Goal: Transaction & Acquisition: Book appointment/travel/reservation

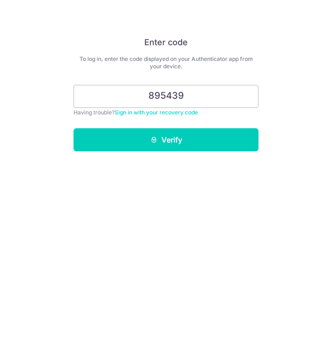
type input "895439"
click at [166, 140] on button "Verify" at bounding box center [165, 139] width 185 height 23
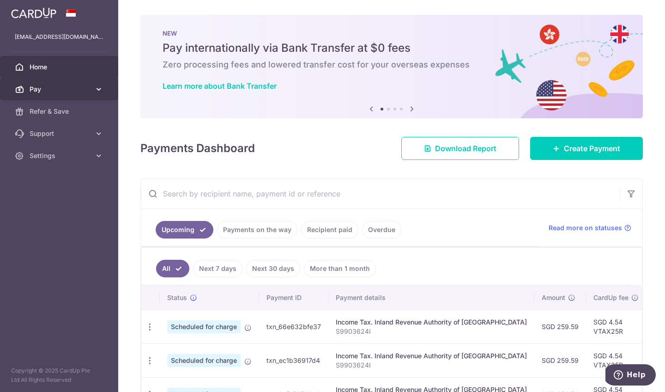
click at [77, 84] on link "Pay" at bounding box center [59, 89] width 118 height 22
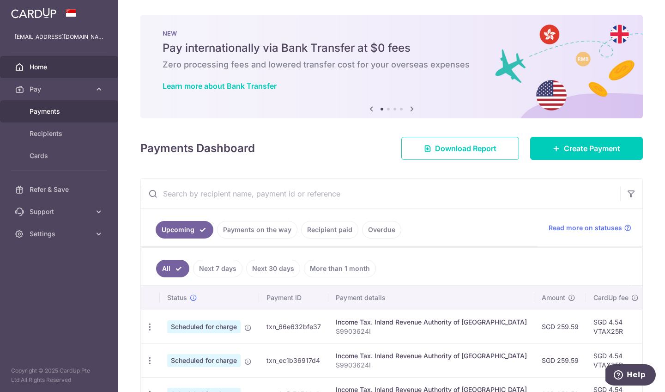
click at [69, 118] on link "Payments" at bounding box center [59, 111] width 118 height 22
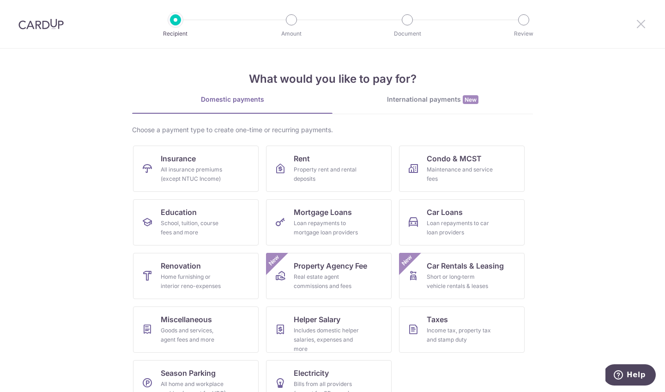
click at [642, 21] on icon at bounding box center [640, 24] width 11 height 12
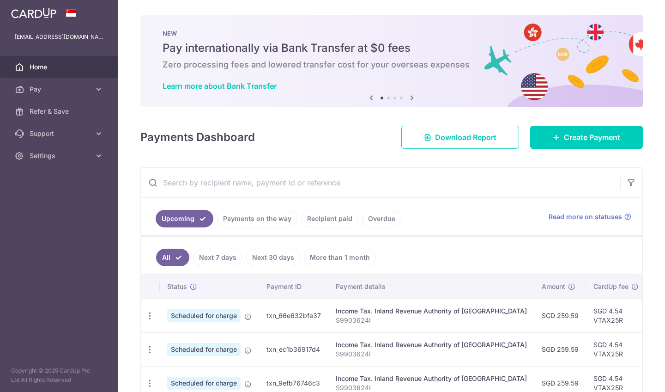
click at [642, 24] on div "× Pause Schedule Pause all future payments in this series Pause just this one p…" at bounding box center [391, 196] width 547 height 392
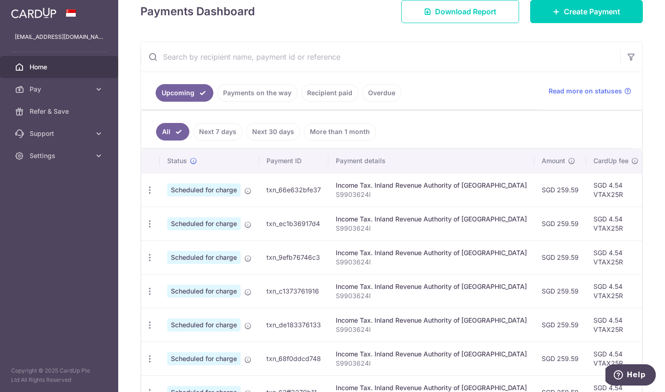
scroll to position [138, 0]
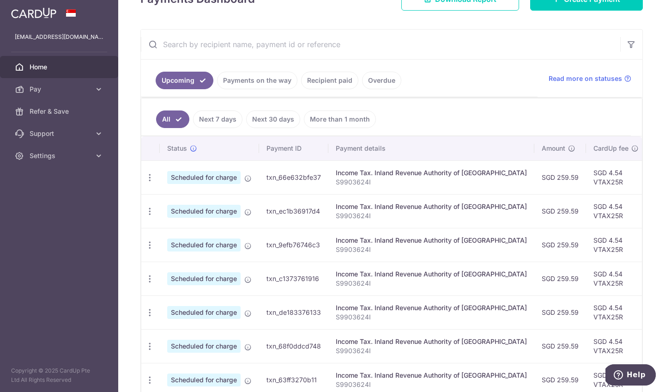
click at [73, 66] on span "Home" at bounding box center [60, 66] width 61 height 9
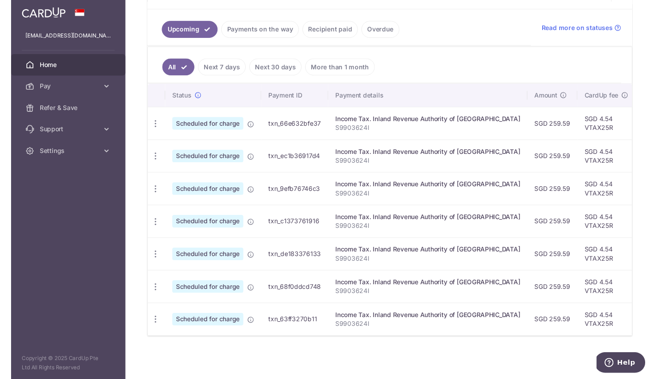
scroll to position [204, 0]
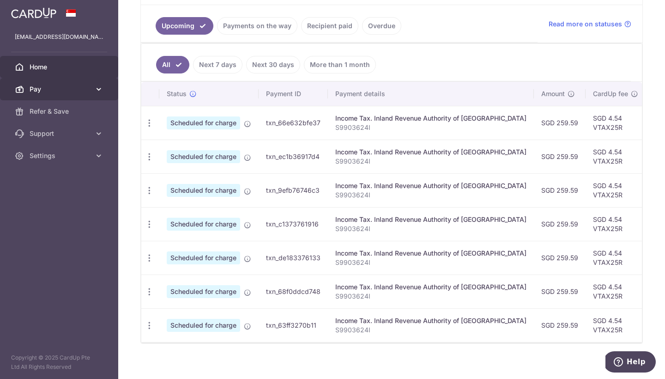
click at [70, 84] on link "Pay" at bounding box center [59, 89] width 118 height 22
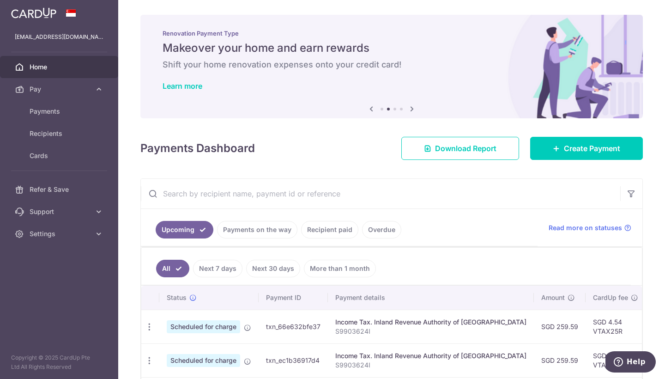
scroll to position [0, 0]
click at [63, 115] on span "Payments" at bounding box center [60, 111] width 61 height 9
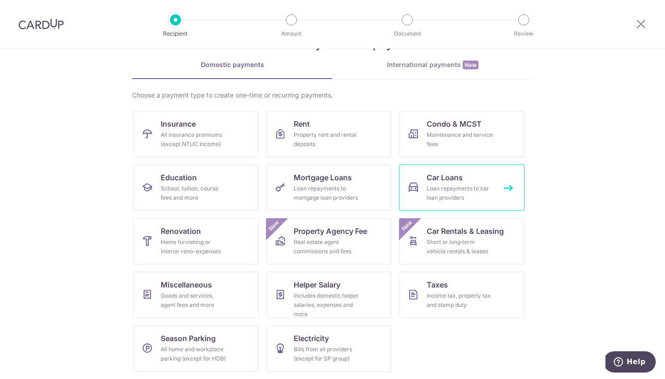
scroll to position [35, 0]
click at [440, 184] on div "Loan repayments to car loan providers" at bounding box center [460, 193] width 66 height 18
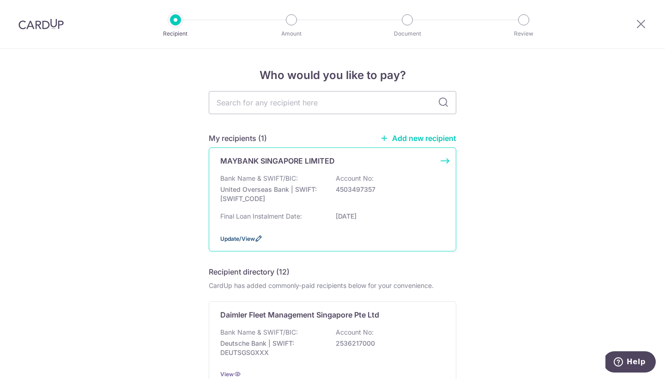
click at [249, 242] on span "Update/View" at bounding box center [237, 238] width 35 height 7
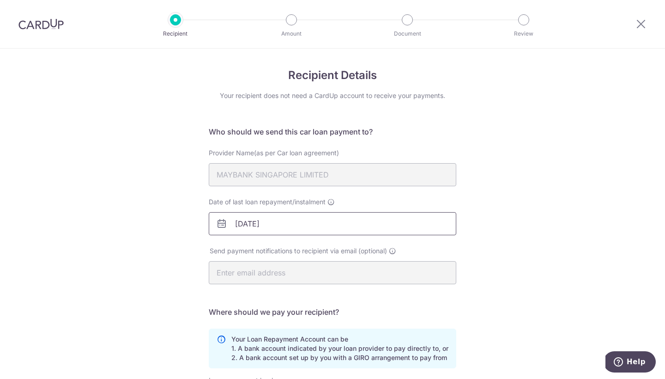
click at [320, 216] on input "[DATE]" at bounding box center [333, 223] width 248 height 23
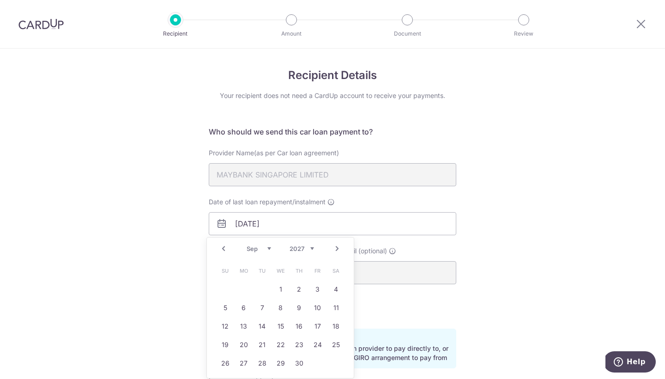
click at [520, 333] on div "Recipient Details Your recipient does not need a CardUp account to receive your…" at bounding box center [332, 295] width 665 height 494
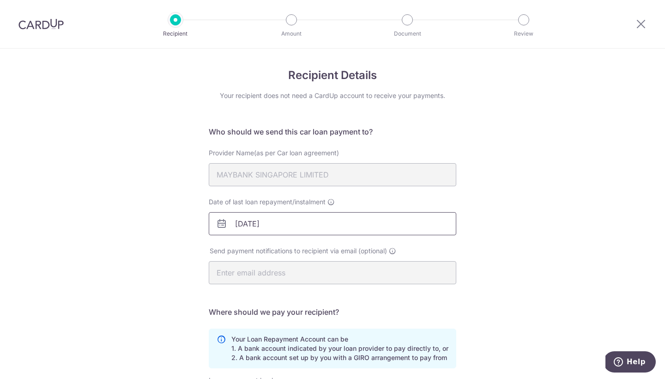
click at [284, 222] on input "[DATE]" at bounding box center [333, 223] width 248 height 23
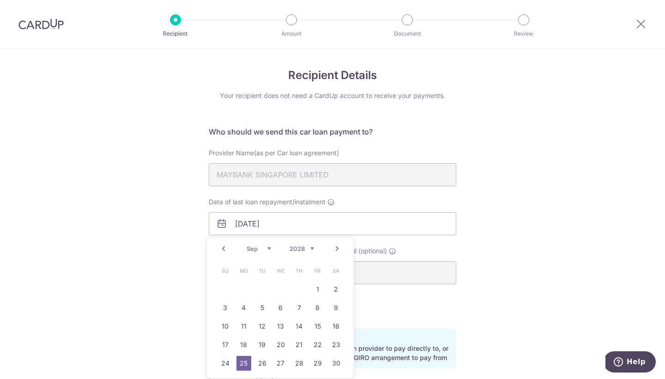
click at [231, 248] on div "Prev Next Jan Feb Mar Apr May Jun Jul Aug Sep Oct Nov Dec 2025 2026 2027 2028 2…" at bounding box center [280, 248] width 147 height 22
click at [478, 240] on div "Recipient Details Your recipient does not need a CardUp account to receive your…" at bounding box center [332, 295] width 665 height 494
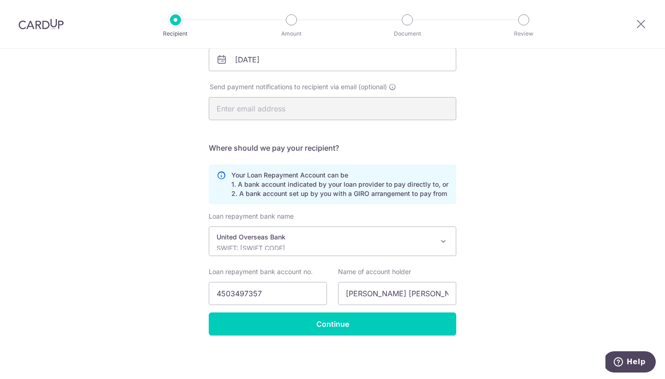
scroll to position [164, 0]
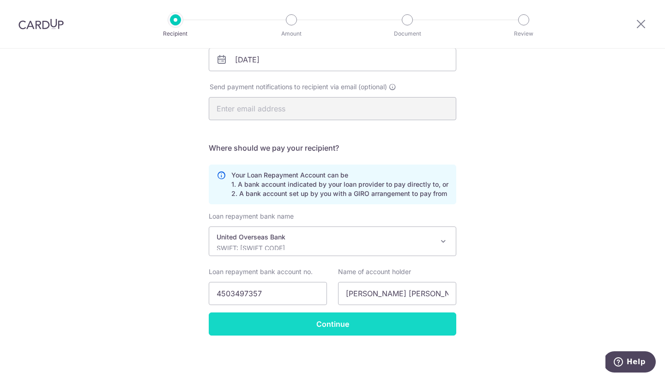
click at [356, 325] on input "Continue" at bounding box center [333, 323] width 248 height 23
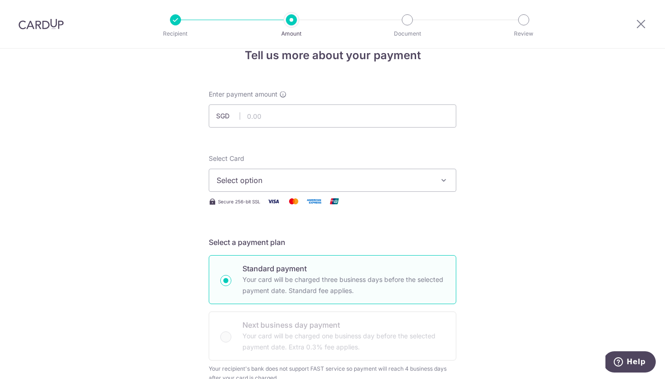
scroll to position [24, 0]
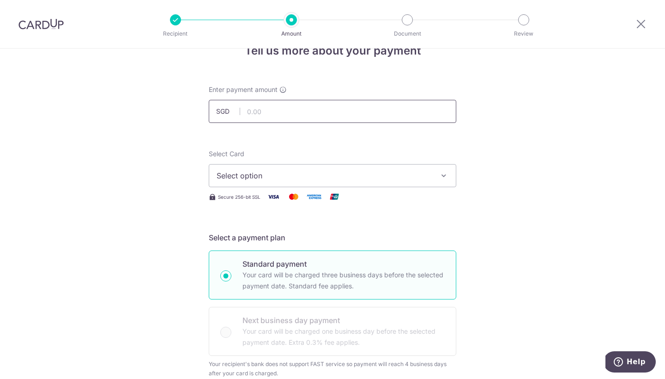
click at [366, 115] on input "text" at bounding box center [333, 111] width 248 height 23
type input "980.00"
click at [387, 183] on button "Select option" at bounding box center [333, 175] width 248 height 23
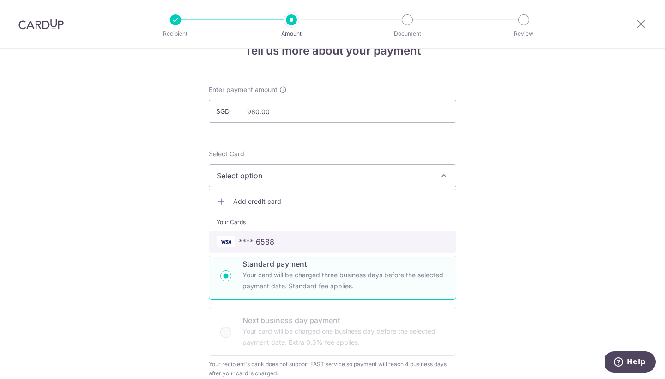
click at [357, 240] on span "**** 6588" at bounding box center [333, 241] width 232 height 11
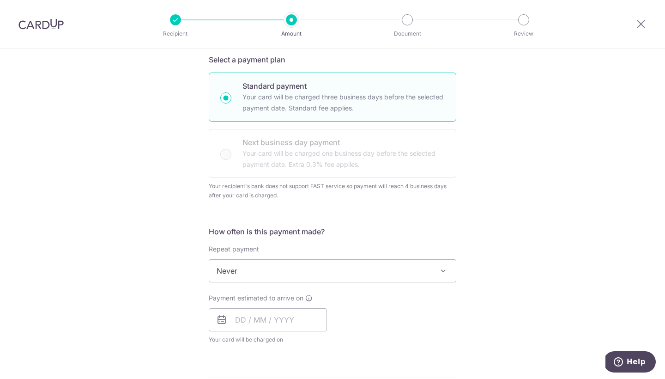
scroll to position [212, 0]
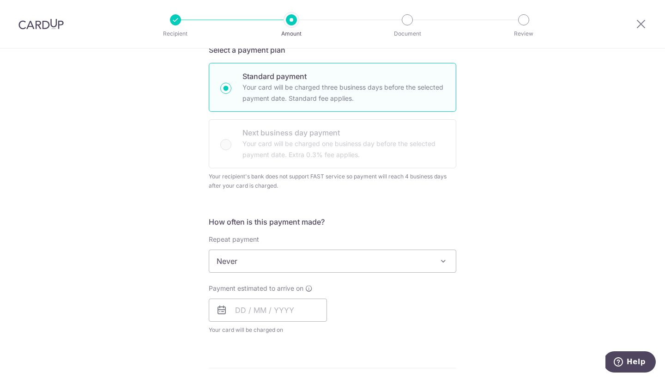
click at [426, 254] on span "Never" at bounding box center [332, 261] width 247 height 22
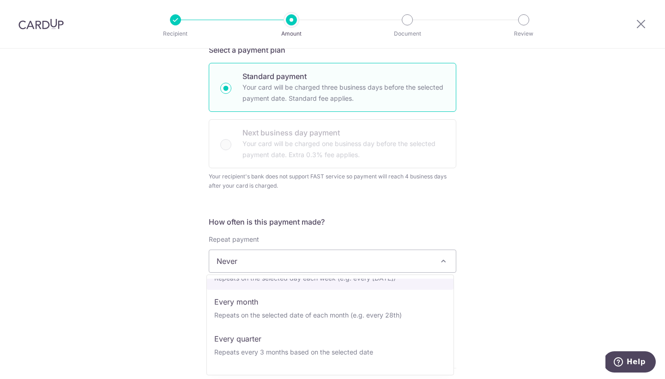
scroll to position [67, 0]
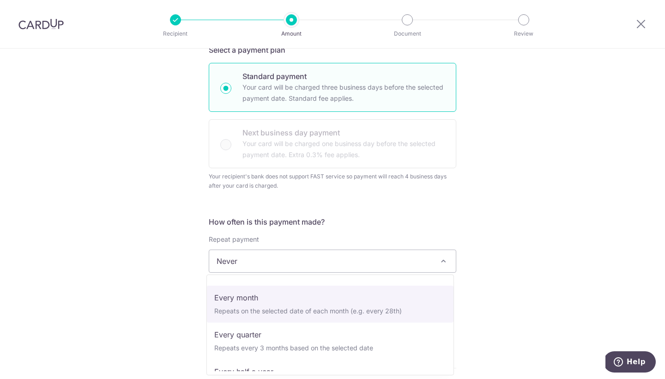
select select "3"
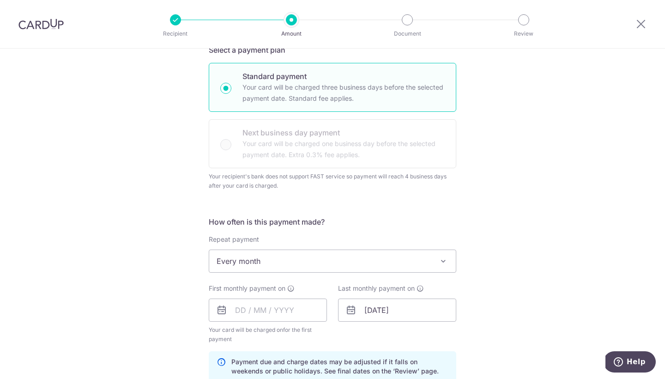
click at [462, 305] on div "Tell us more about your payment Enter payment amount SGD 980.00 980.00 Select C…" at bounding box center [332, 289] width 665 height 905
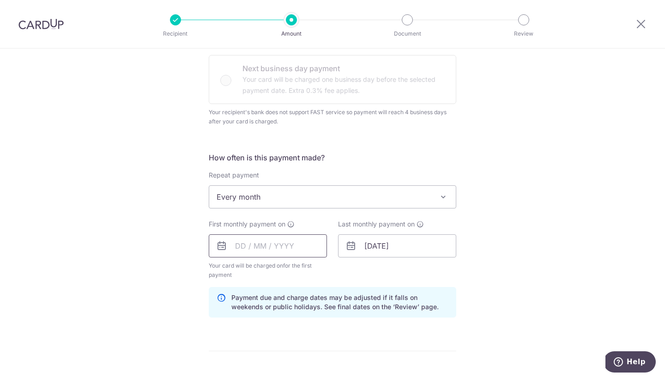
scroll to position [281, 0]
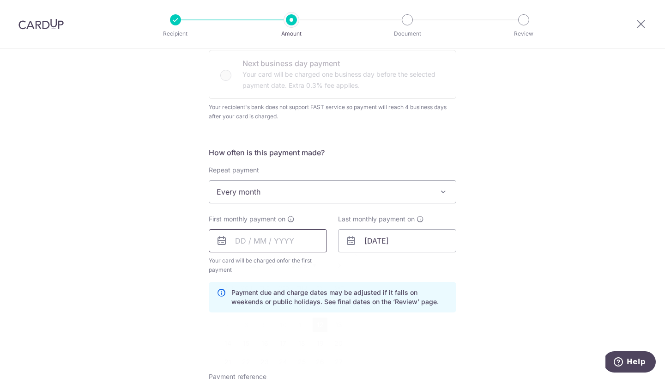
click at [228, 242] on input "text" at bounding box center [268, 240] width 118 height 23
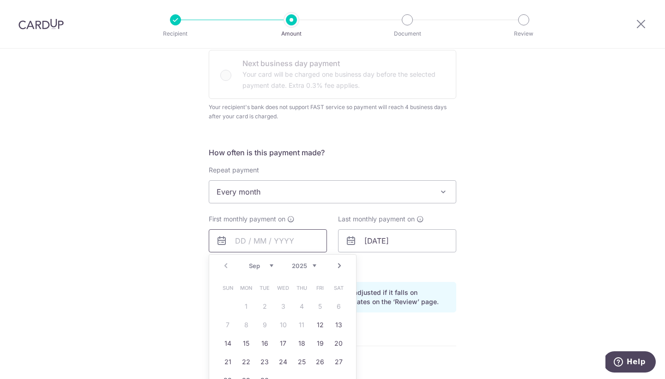
scroll to position [286, 0]
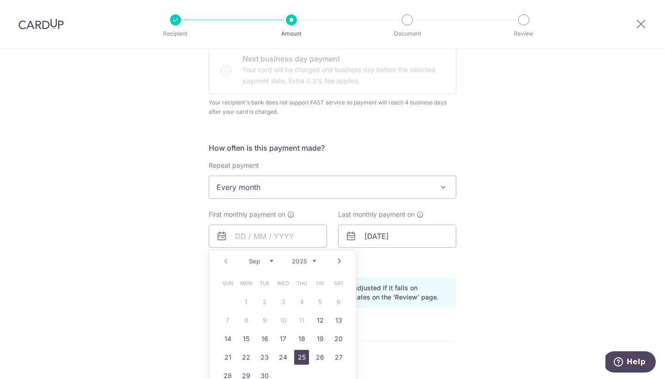
click at [299, 350] on link "25" at bounding box center [301, 357] width 15 height 15
type input "[DATE]"
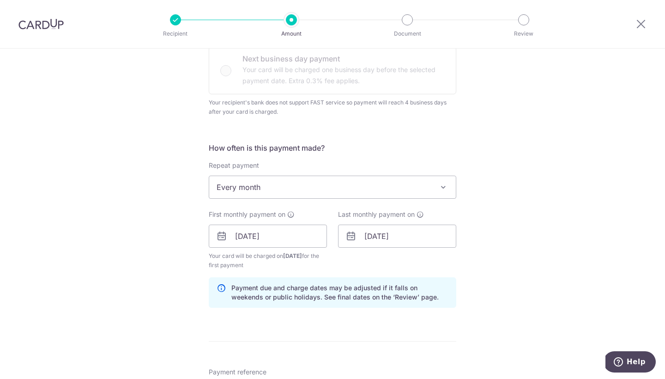
click at [299, 354] on form "Enter payment amount SGD 980.00 980.00 Select Card **** 6588 Add credit card Yo…" at bounding box center [333, 224] width 248 height 800
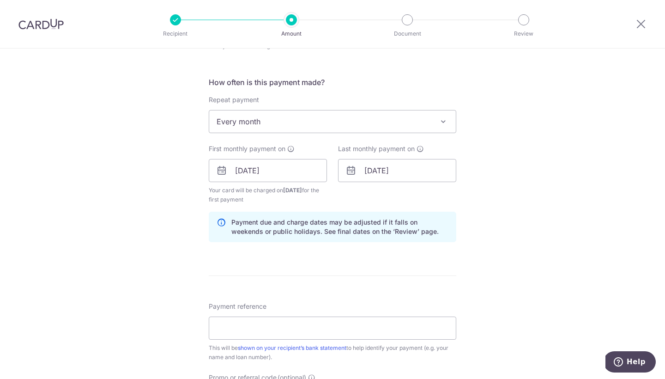
scroll to position [370, 0]
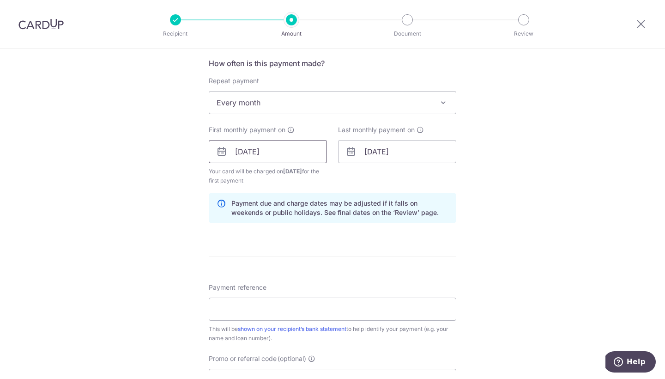
click at [245, 154] on input "[DATE]" at bounding box center [268, 151] width 118 height 23
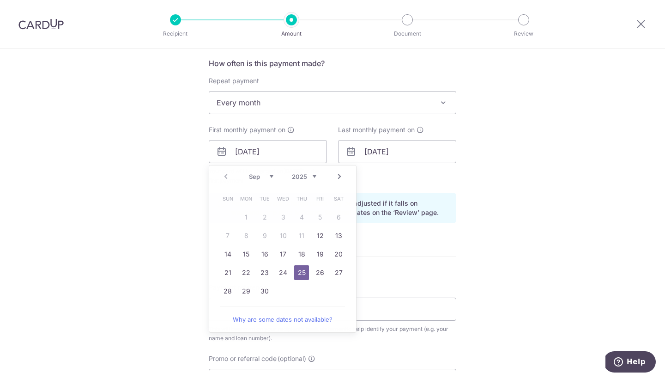
click at [370, 236] on form "Enter payment amount SGD 980.00 980.00 Select Card **** 6588 Add credit card Yo…" at bounding box center [333, 139] width 248 height 800
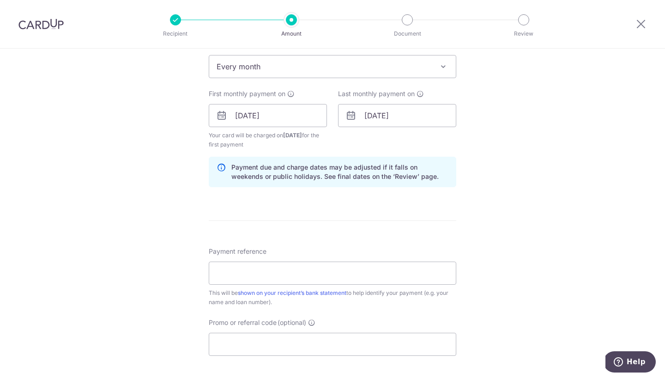
scroll to position [423, 0]
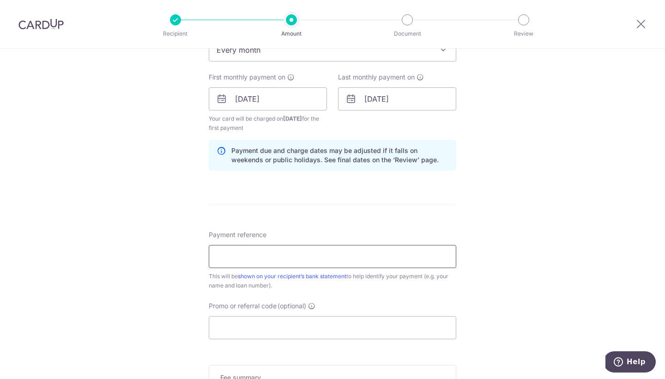
click at [302, 255] on input "Payment reference" at bounding box center [333, 256] width 248 height 23
type input "MAYBANK CAR LOAN_ETHAN GAO"
click at [250, 333] on input "Promo or referral code (optional)" at bounding box center [333, 327] width 248 height 23
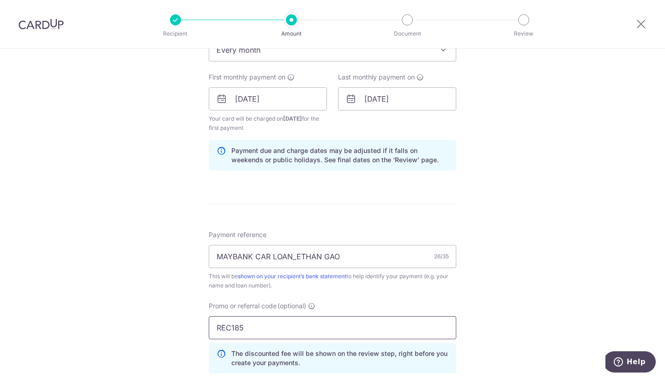
type input "REC185"
click button "Add Card" at bounding box center [0, 0] width 0 height 0
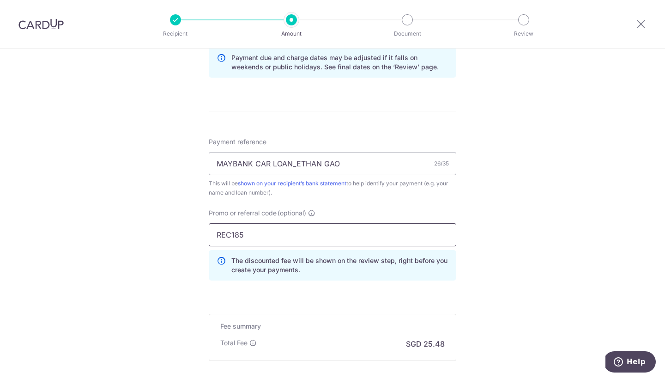
scroll to position [538, 0]
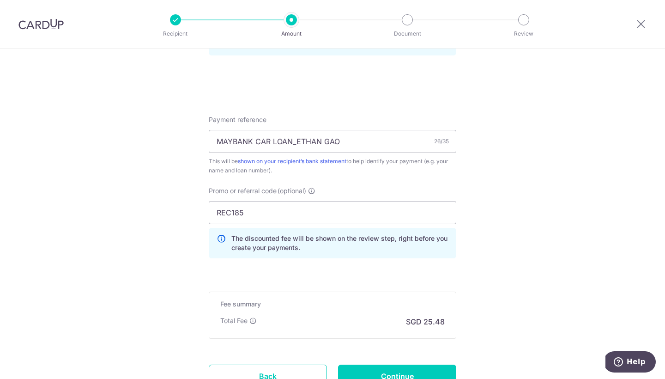
click at [332, 300] on h5 "Fee summary" at bounding box center [332, 303] width 224 height 9
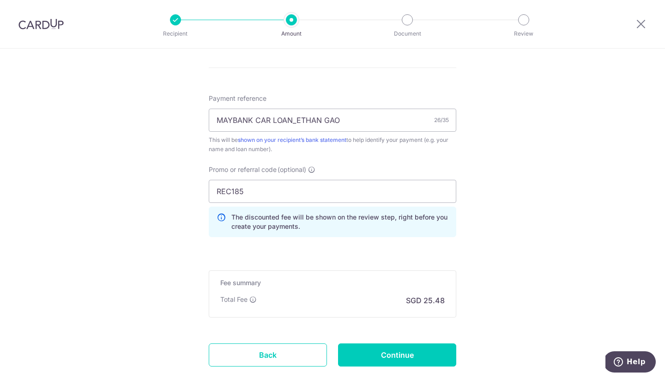
scroll to position [569, 0]
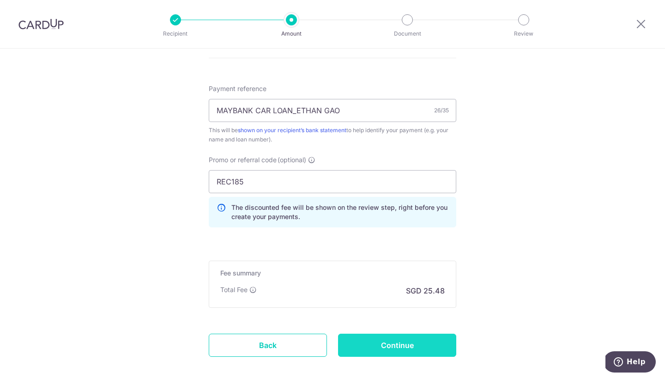
click at [374, 337] on input "Continue" at bounding box center [397, 344] width 118 height 23
type input "Create Schedule"
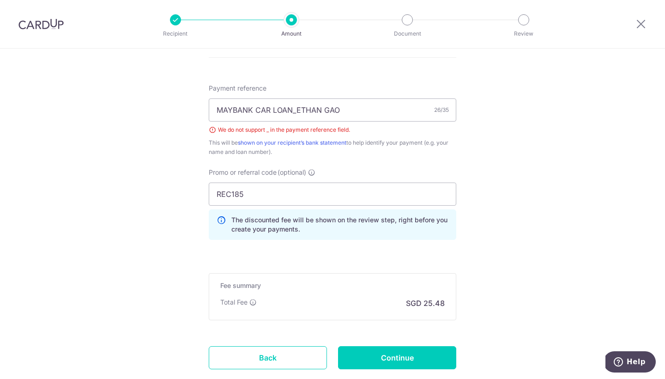
scroll to position [482, 0]
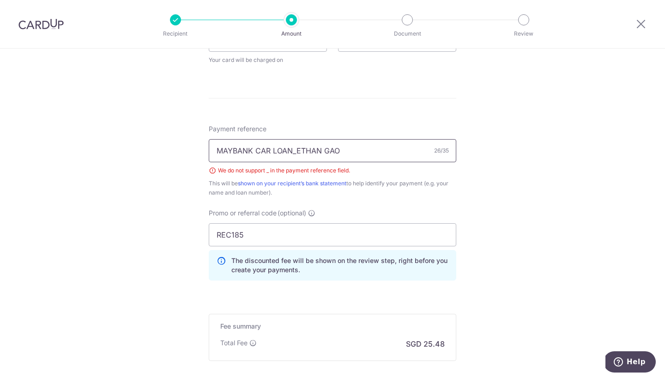
click at [293, 147] on input "MAYBANK CAR LOAN_ETHAN GAO" at bounding box center [333, 150] width 248 height 23
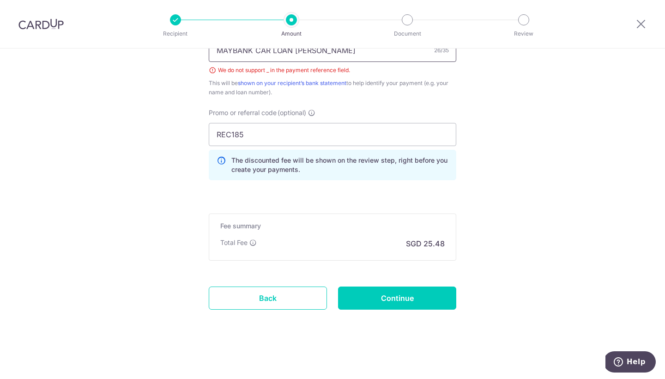
type input "MAYBANK CAR LOAN [PERSON_NAME]"
click at [391, 288] on input "Continue" at bounding box center [397, 297] width 118 height 23
type input "Create Schedule"
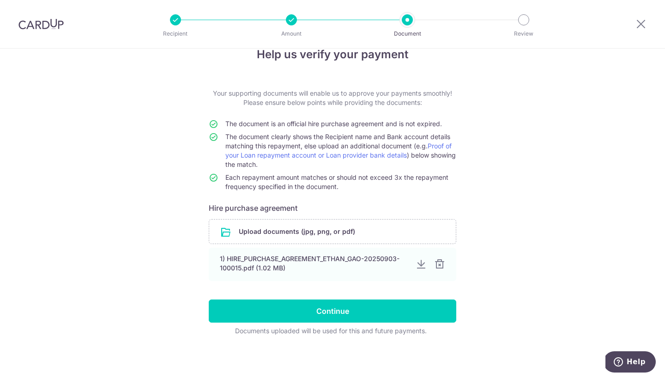
scroll to position [21, 0]
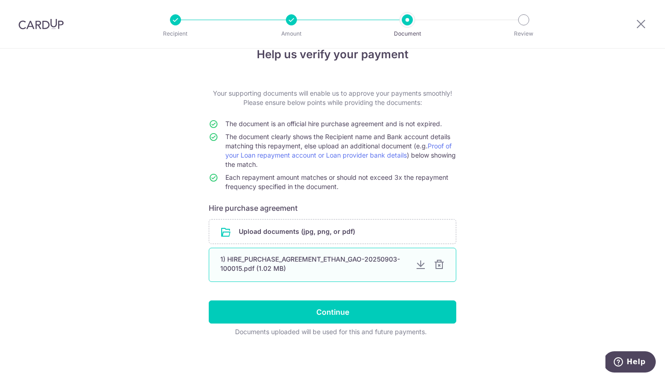
click at [438, 267] on div at bounding box center [439, 264] width 11 height 11
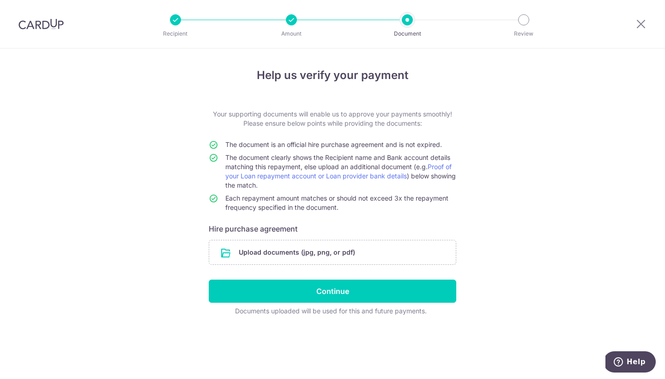
scroll to position [0, 0]
click at [504, 216] on div "Help us verify your payment Your supporting documents will enable us to approve…" at bounding box center [332, 213] width 665 height 330
click at [303, 259] on input "file" at bounding box center [332, 252] width 247 height 24
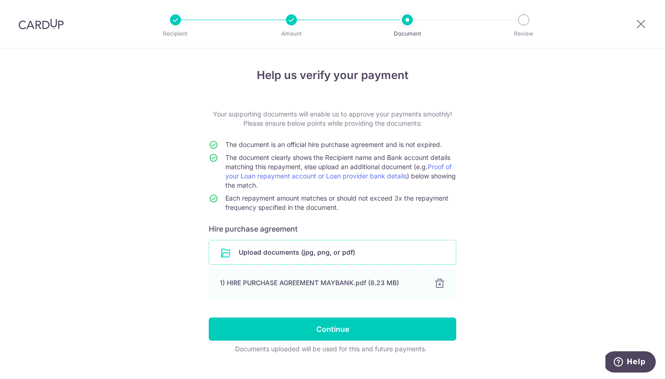
click at [479, 256] on div "Help us verify your payment Your supporting documents will enable us to approve…" at bounding box center [332, 222] width 665 height 348
click at [449, 166] on link "Proof of your Loan repayment account or Loan provider bank details" at bounding box center [338, 171] width 226 height 17
click at [272, 254] on input "file" at bounding box center [332, 252] width 247 height 24
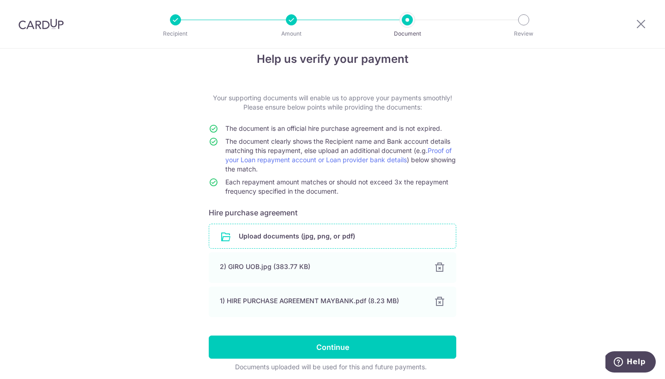
scroll to position [18, 0]
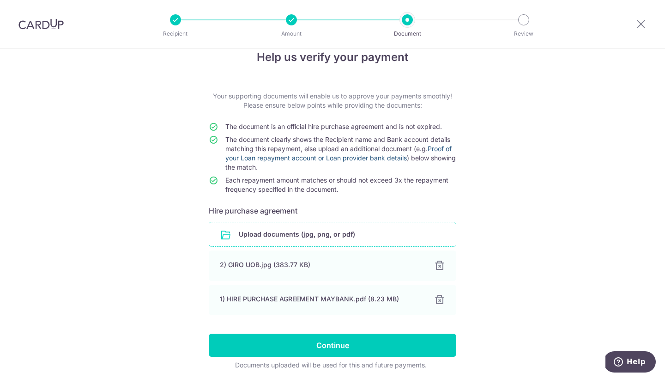
click at [403, 157] on link "Proof of your Loan repayment account or Loan provider bank details" at bounding box center [338, 153] width 226 height 17
click at [313, 224] on input "file" at bounding box center [332, 234] width 247 height 24
click at [266, 237] on input "file" at bounding box center [332, 234] width 247 height 24
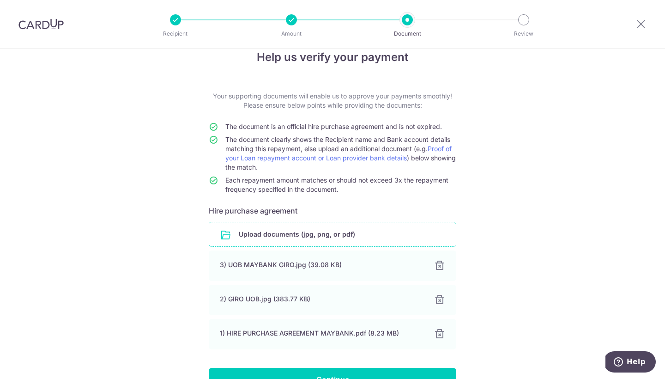
click at [499, 254] on div "Help us verify your payment Your supporting documents will enable us to approve…" at bounding box center [332, 238] width 665 height 417
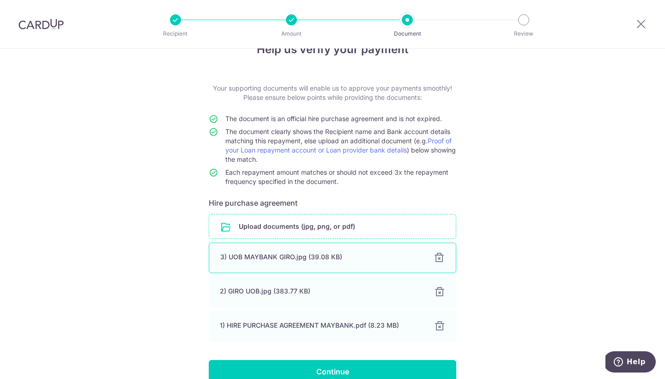
scroll to position [77, 0]
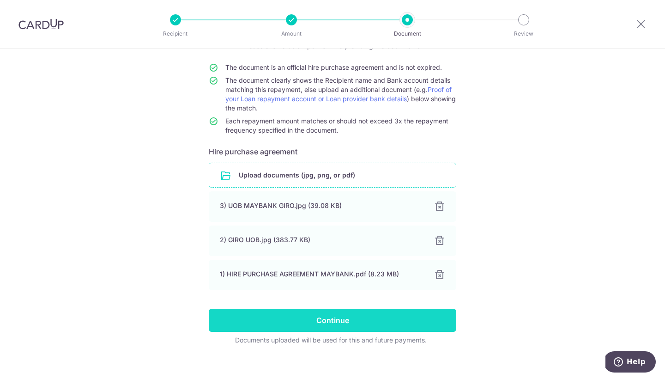
click at [315, 316] on input "Continue" at bounding box center [333, 319] width 248 height 23
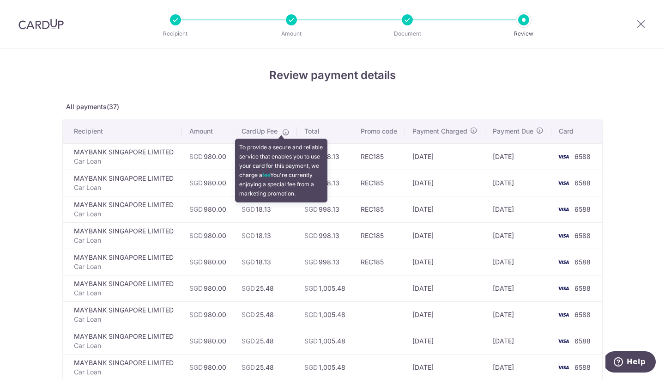
click at [282, 129] on icon at bounding box center [285, 131] width 7 height 7
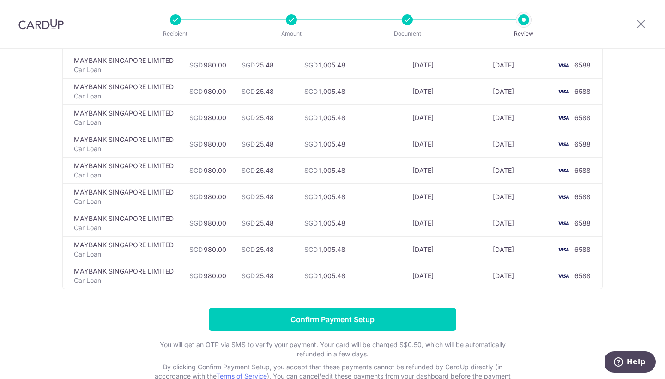
scroll to position [747, 0]
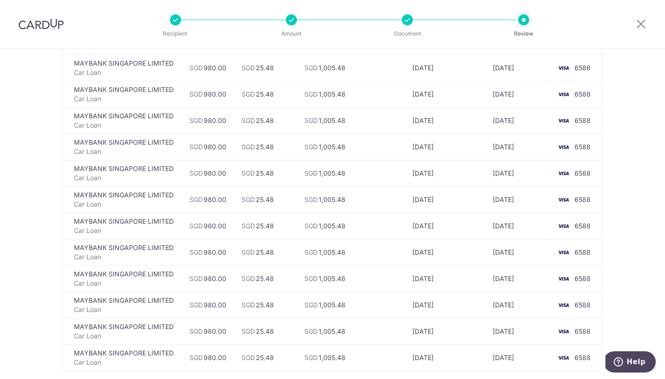
click at [175, 19] on div at bounding box center [175, 19] width 11 height 11
click at [645, 25] on icon at bounding box center [640, 24] width 11 height 12
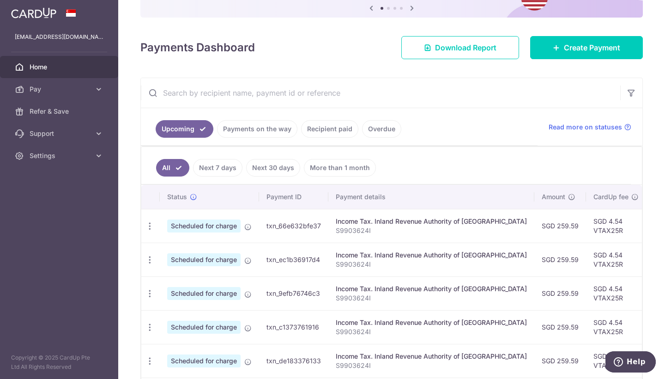
scroll to position [118, 0]
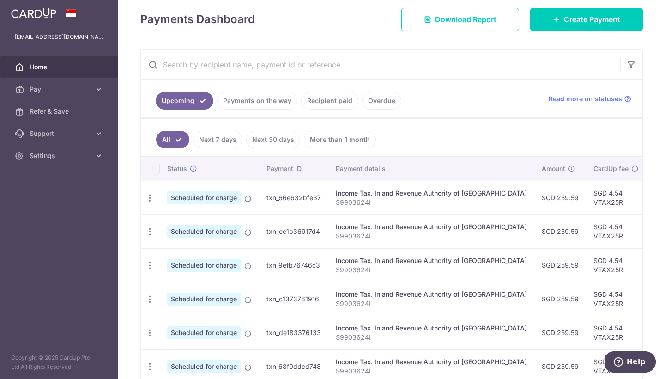
click at [550, 249] on td "SGD 259.59" at bounding box center [560, 265] width 52 height 34
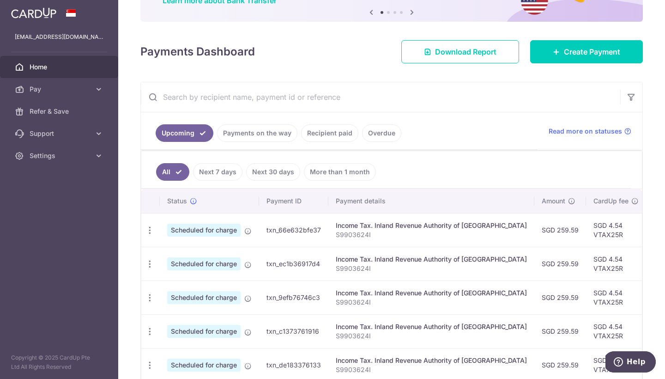
scroll to position [76, 0]
